Goal: Book appointment/travel/reservation

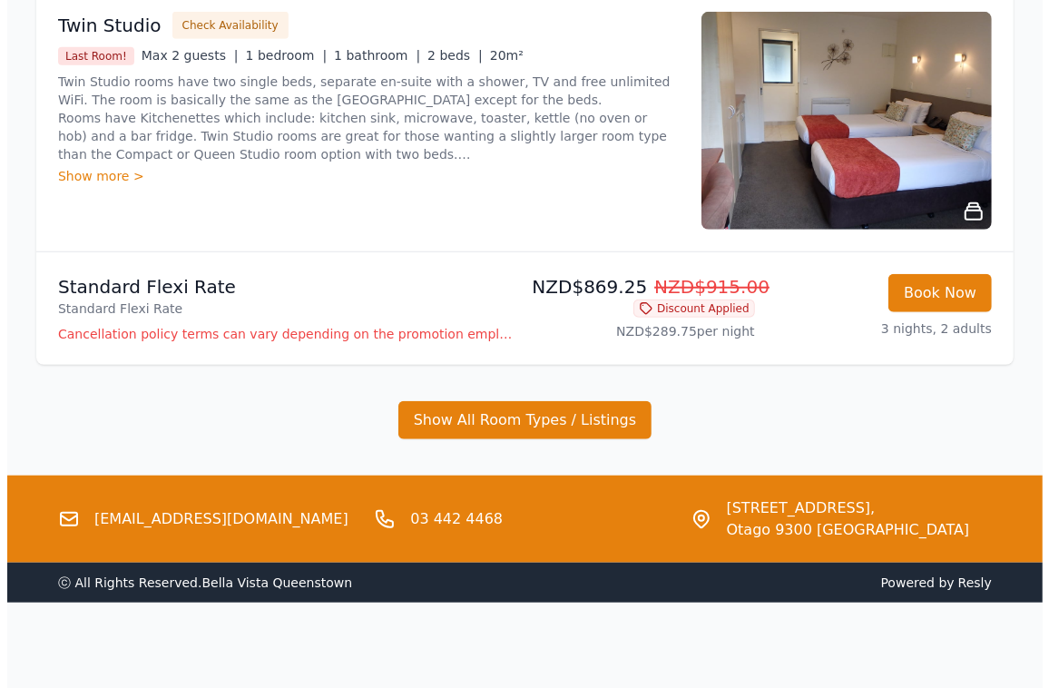
scroll to position [612, 0]
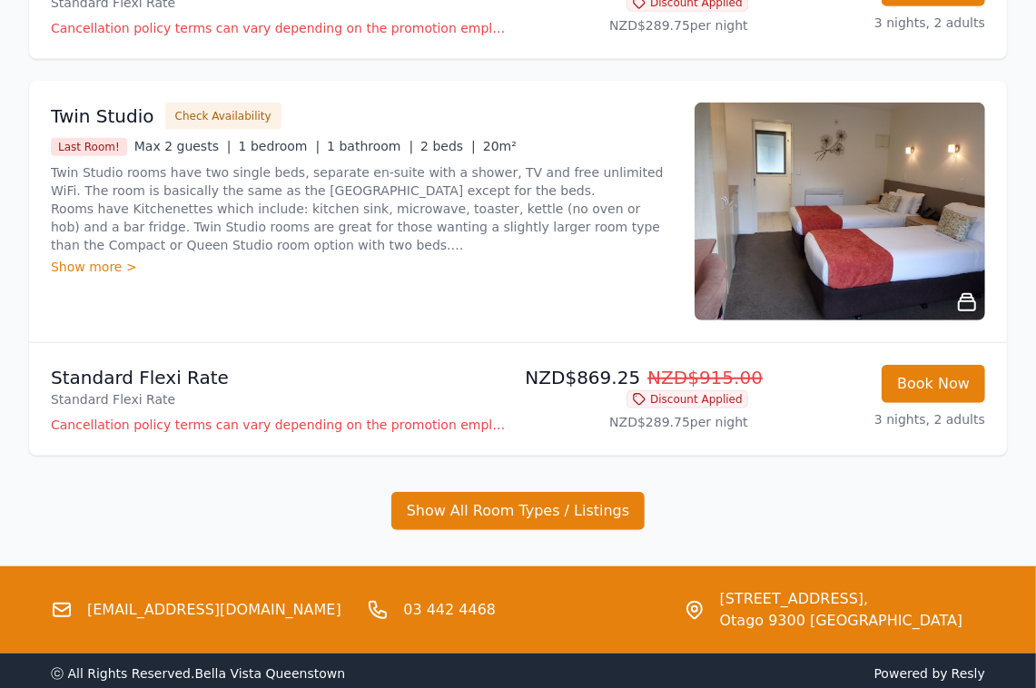
click at [177, 421] on p "Cancellation policy terms can vary depending on the promotion employed and the …" at bounding box center [281, 425] width 460 height 18
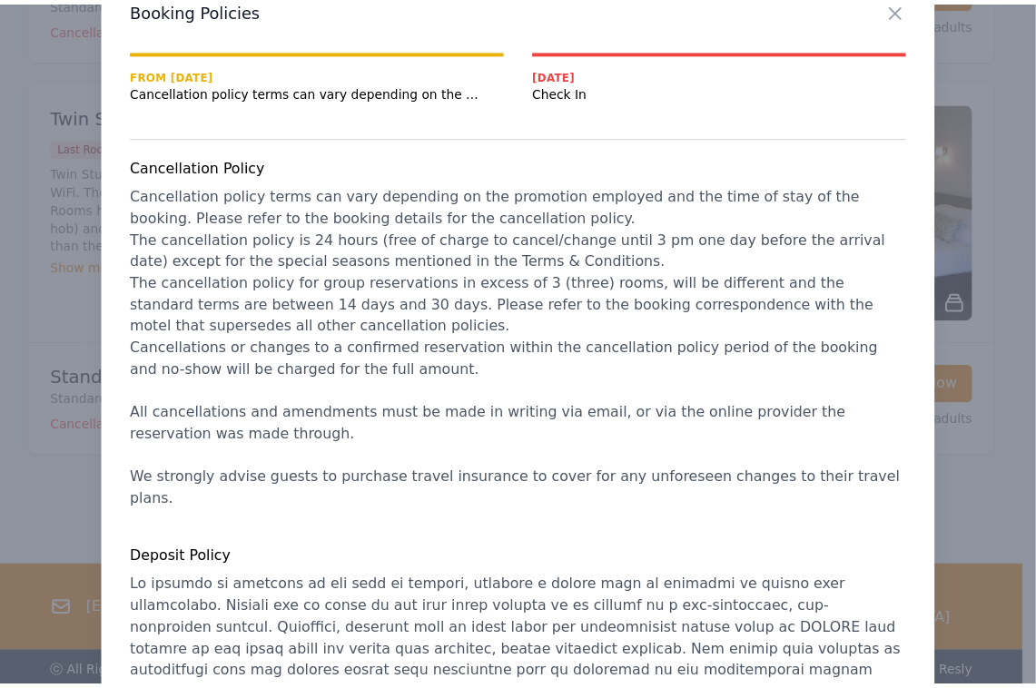
scroll to position [0, 0]
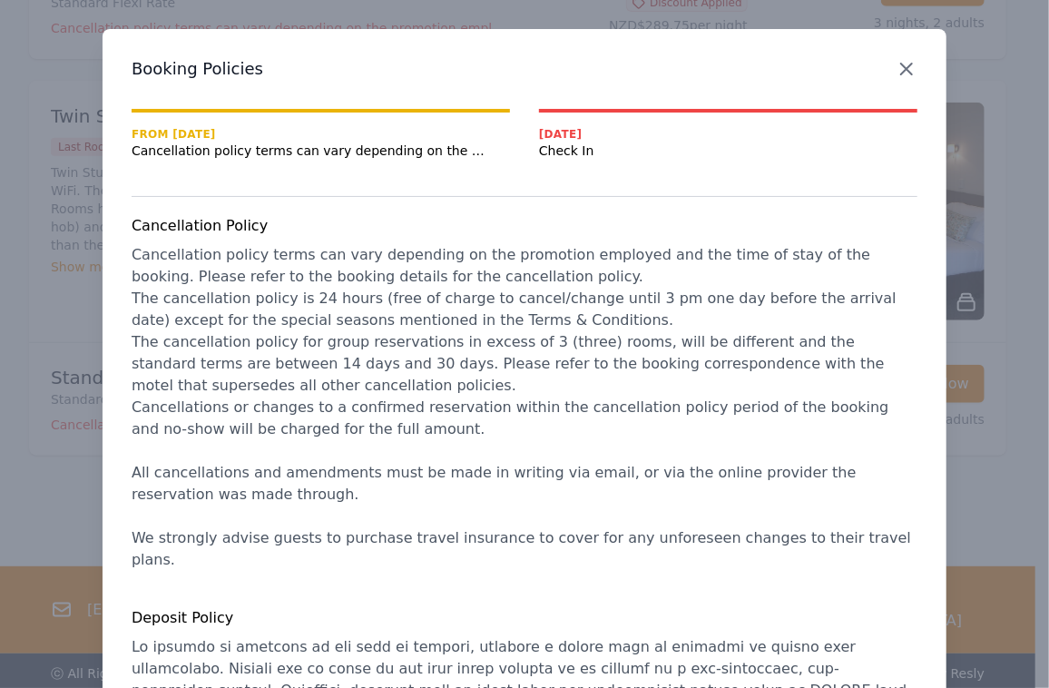
click at [896, 62] on icon "button" at bounding box center [907, 69] width 22 height 22
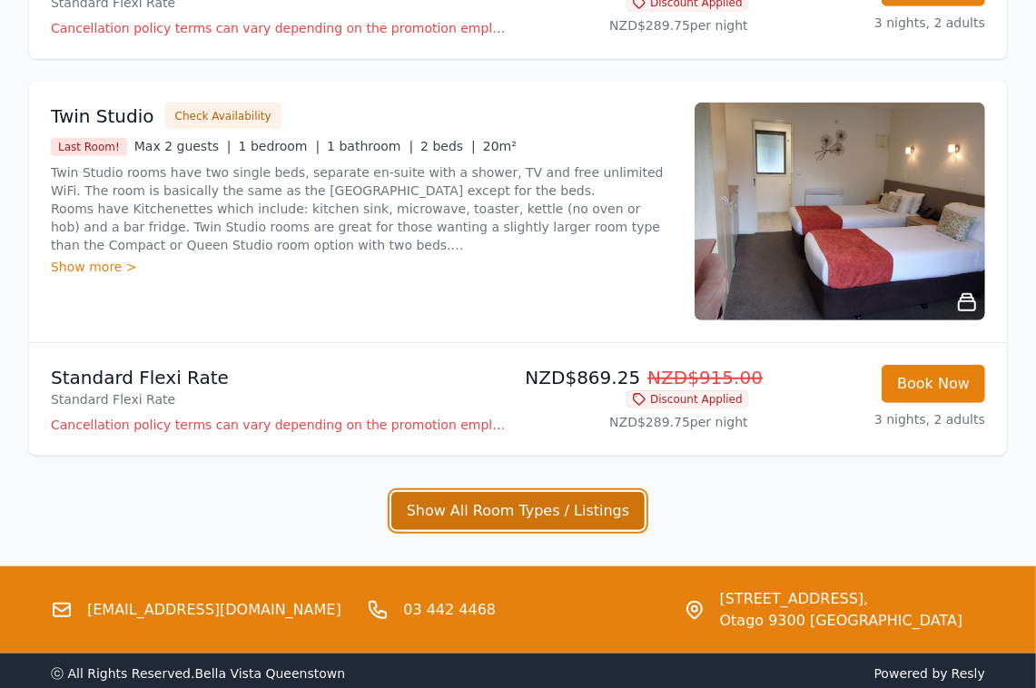
click at [535, 511] on button "Show All Room Types / Listings" at bounding box center [518, 511] width 254 height 38
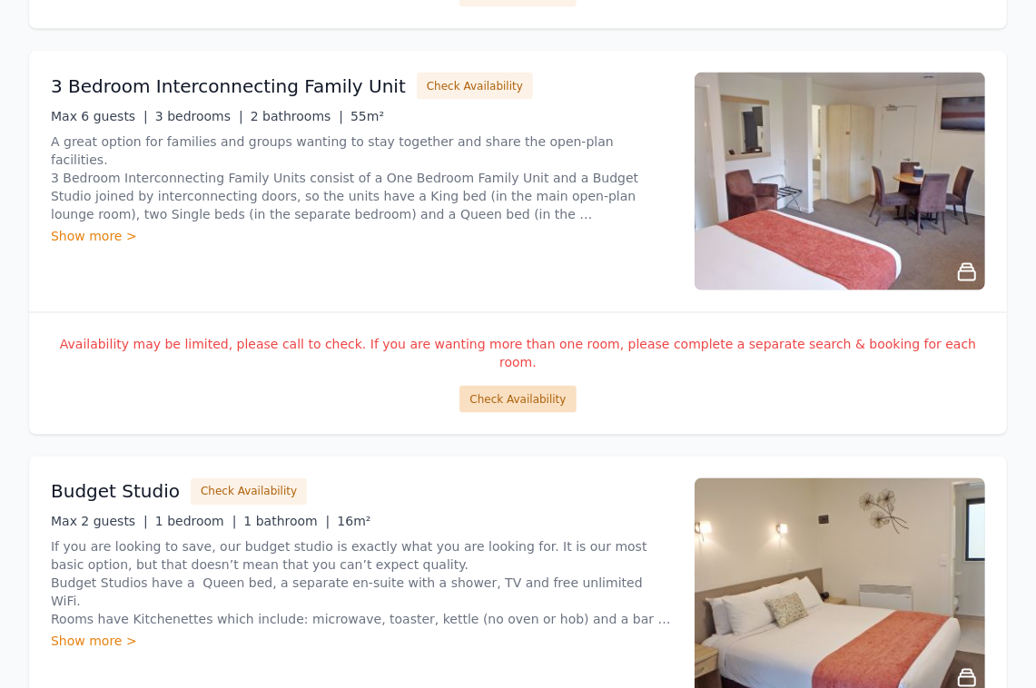
scroll to position [1428, 0]
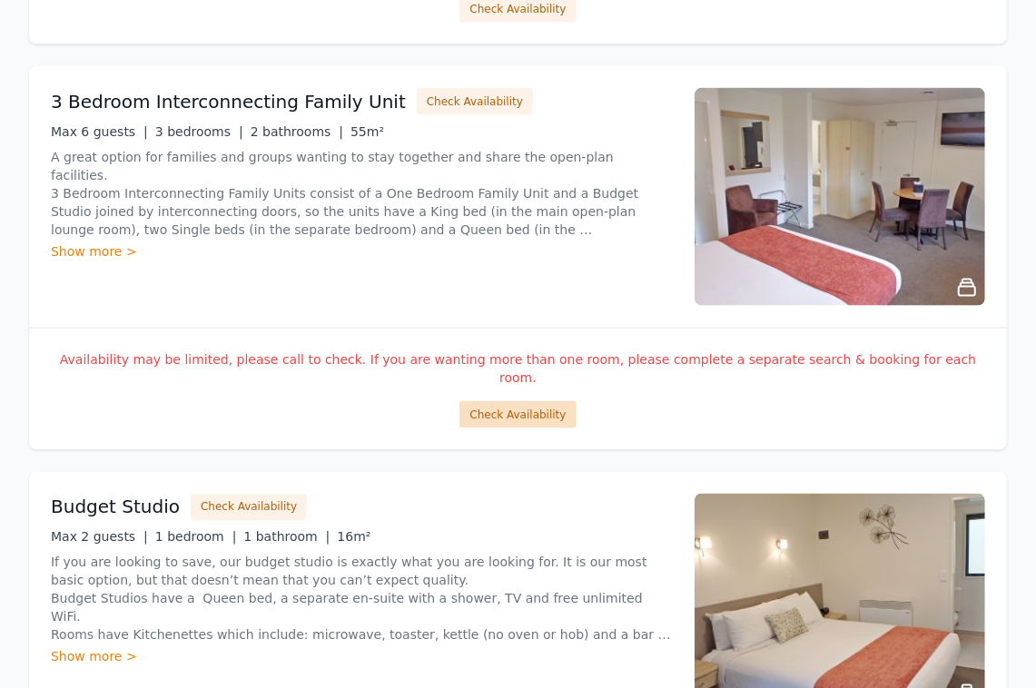
click at [520, 401] on button "Check Availability" at bounding box center [517, 414] width 116 height 27
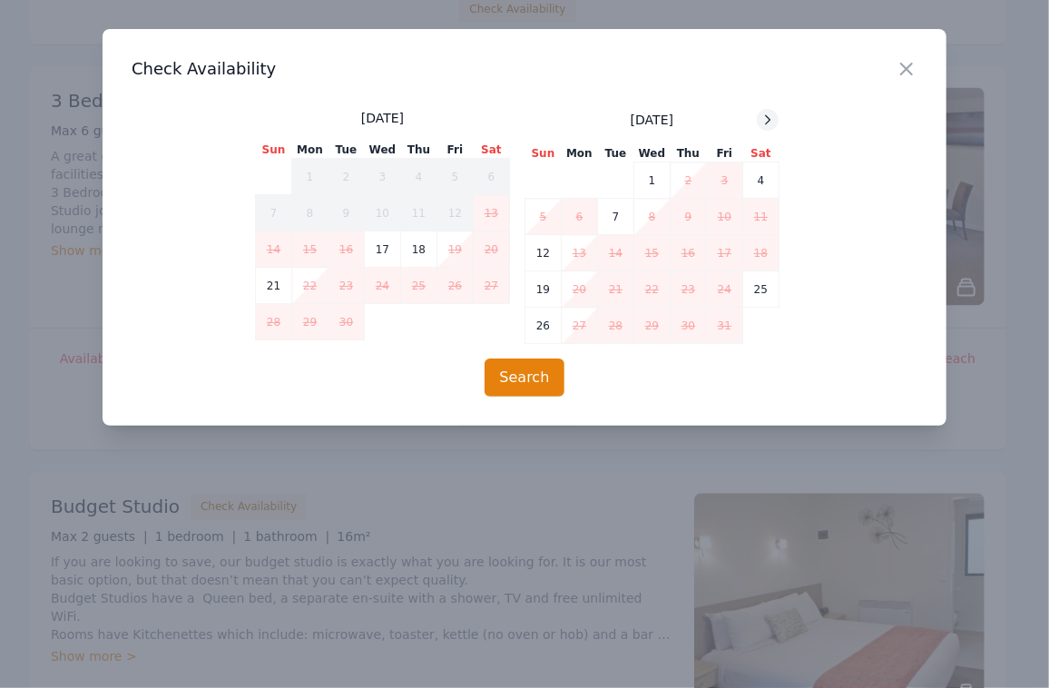
click at [766, 118] on icon at bounding box center [768, 120] width 15 height 15
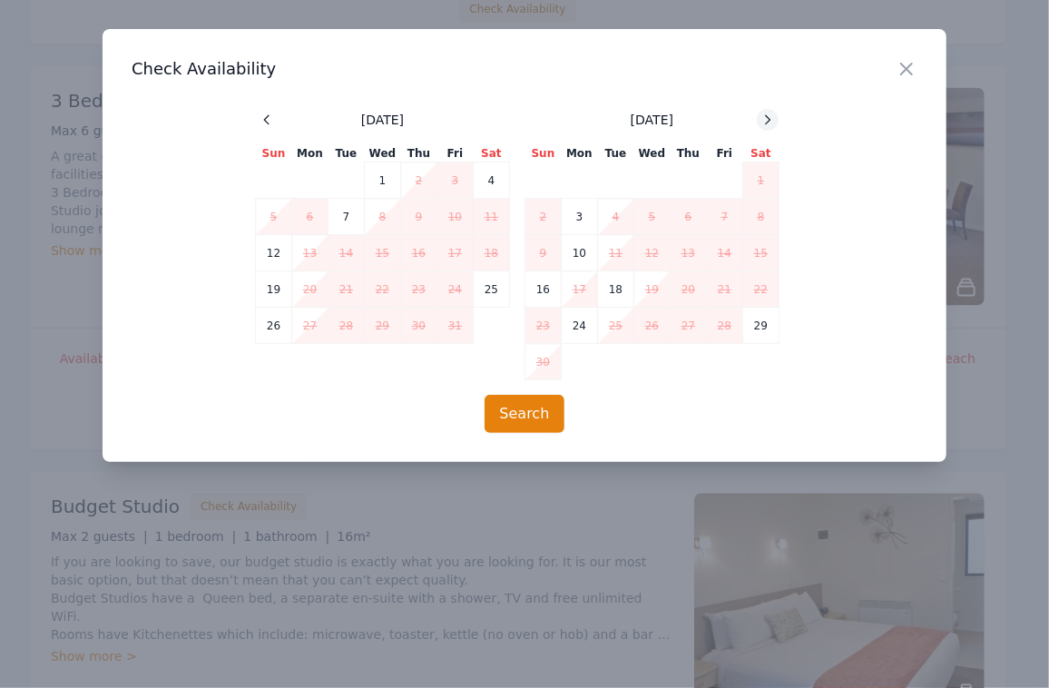
click at [766, 118] on icon at bounding box center [768, 120] width 15 height 15
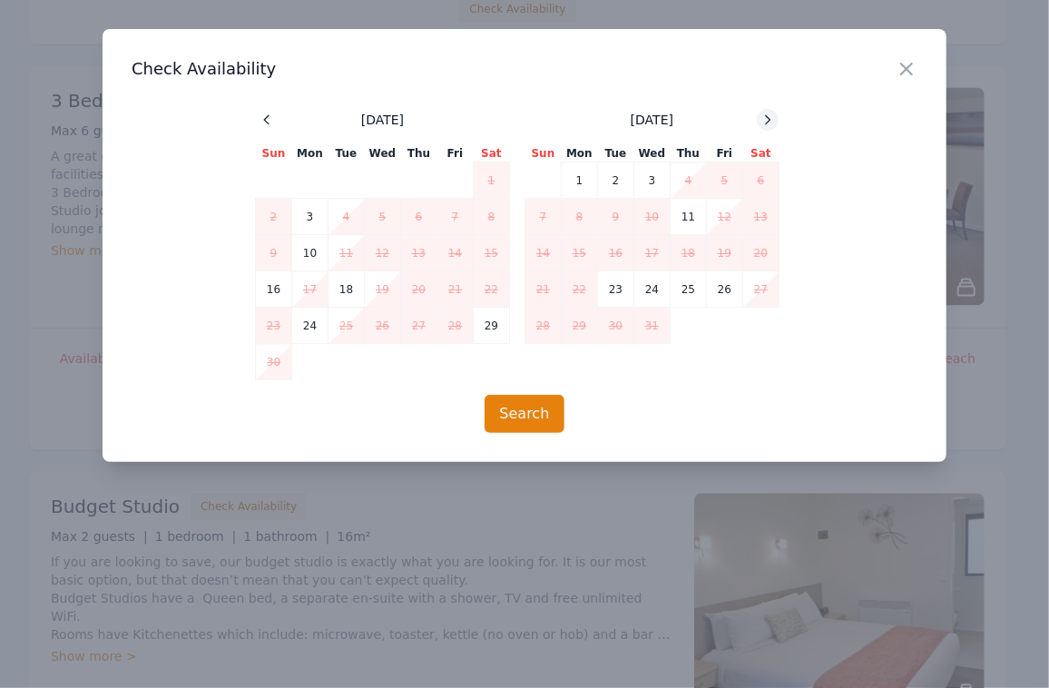
click at [766, 118] on icon at bounding box center [768, 120] width 15 height 15
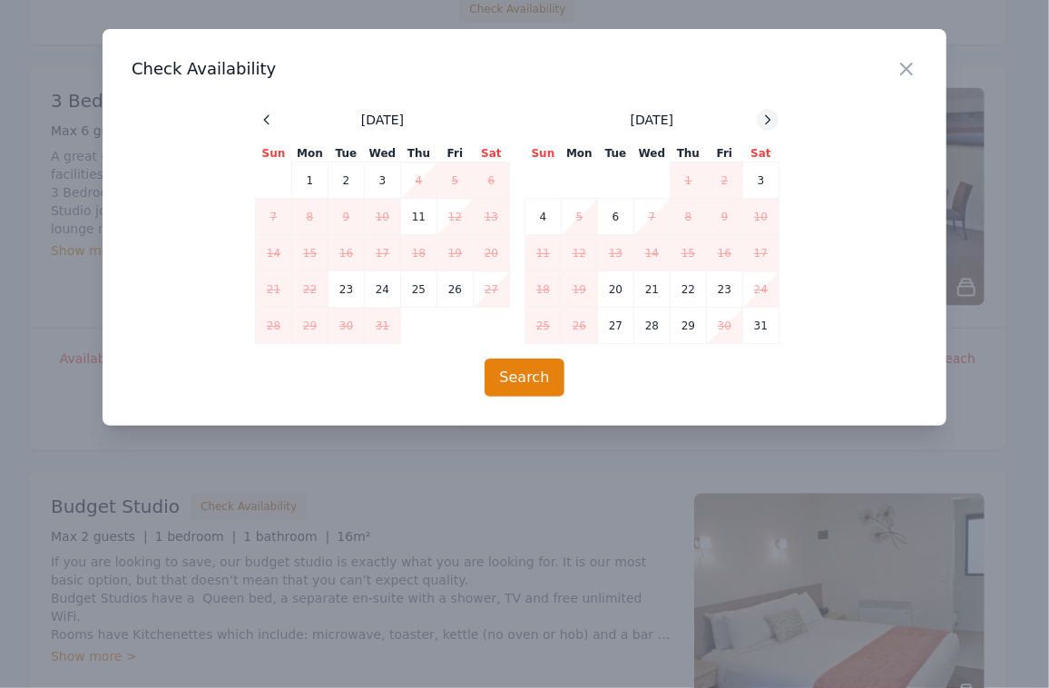
click at [766, 119] on icon at bounding box center [768, 120] width 15 height 15
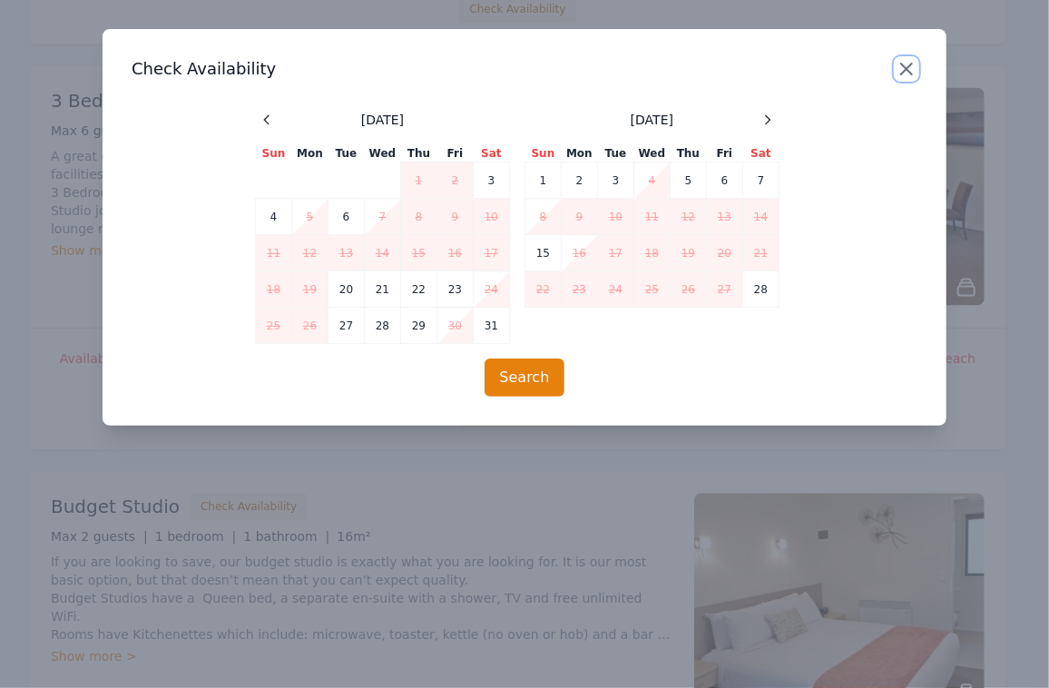
click at [903, 69] on icon "button" at bounding box center [907, 69] width 22 height 22
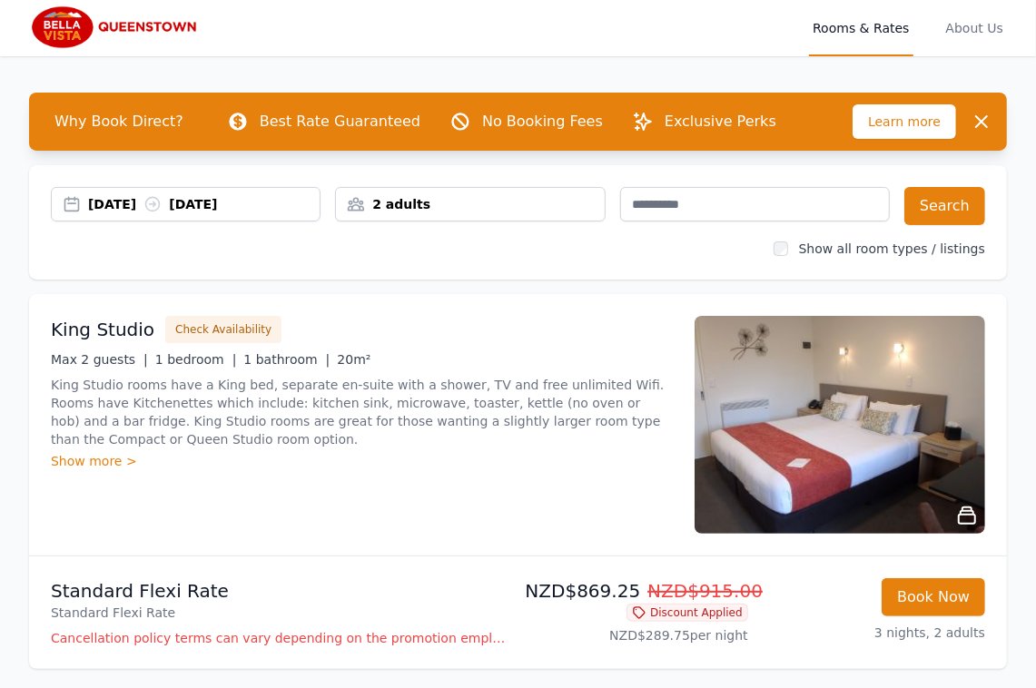
scroll to position [0, 0]
